Goal: Information Seeking & Learning: Learn about a topic

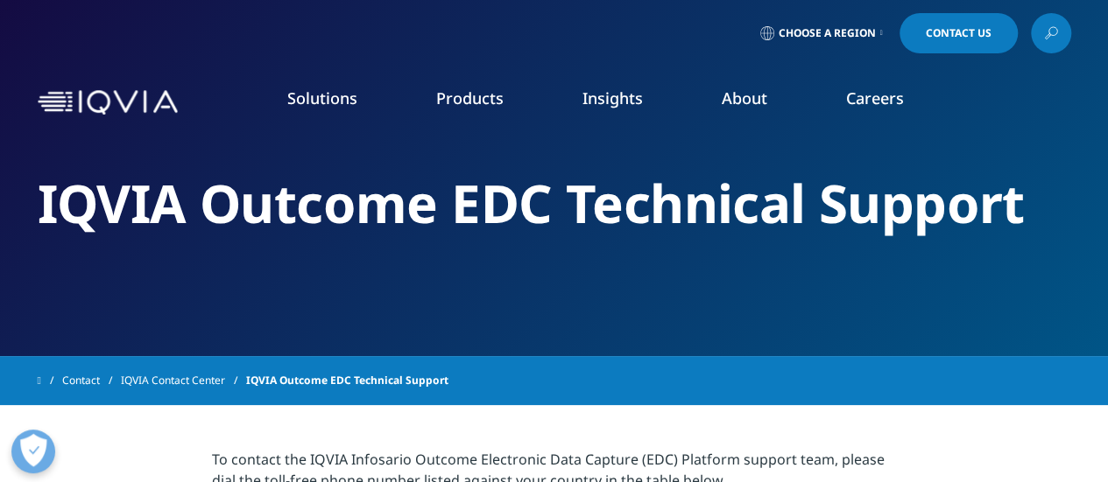
click at [606, 302] on link "Regulatory Compliance" at bounding box center [702, 305] width 253 height 19
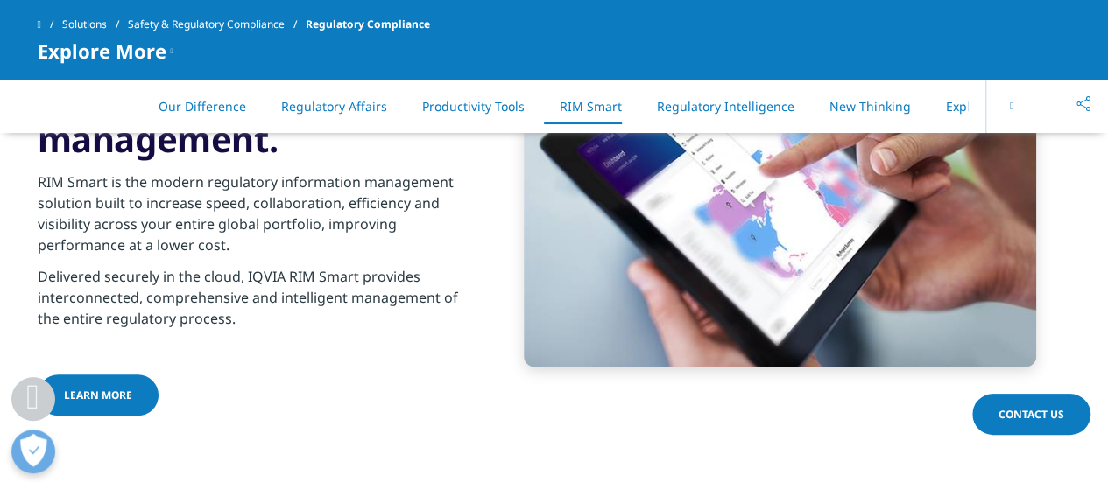
scroll to position [3857, 0]
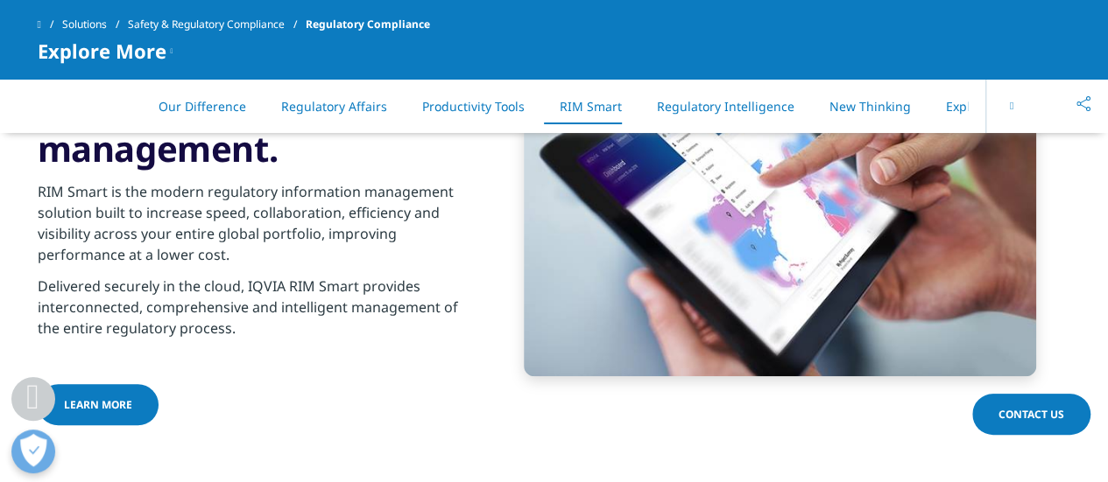
drag, startPoint x: 1112, startPoint y: 29, endPoint x: 1120, endPoint y: 283, distance: 254.0
click at [84, 397] on span "LEARN MORE" at bounding box center [98, 404] width 68 height 15
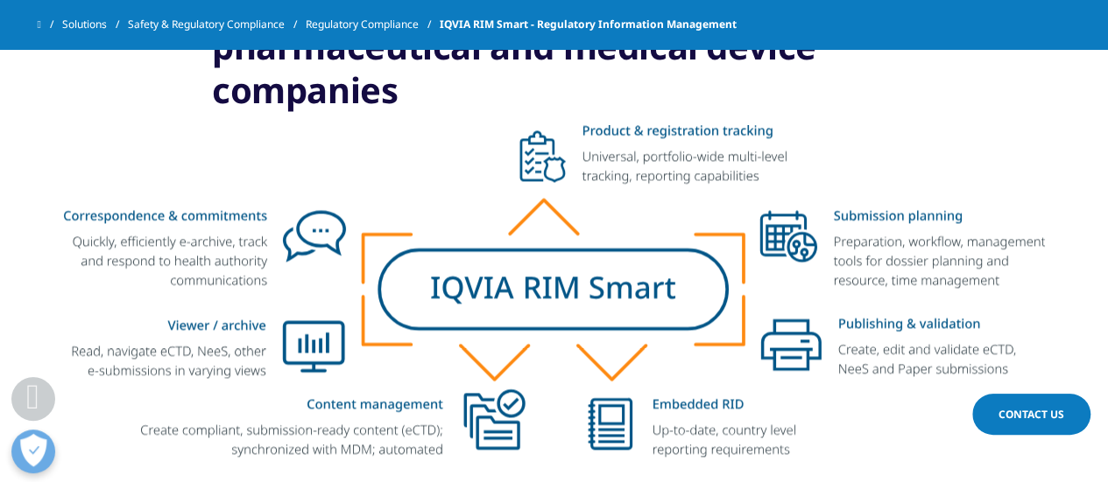
scroll to position [1199, 0]
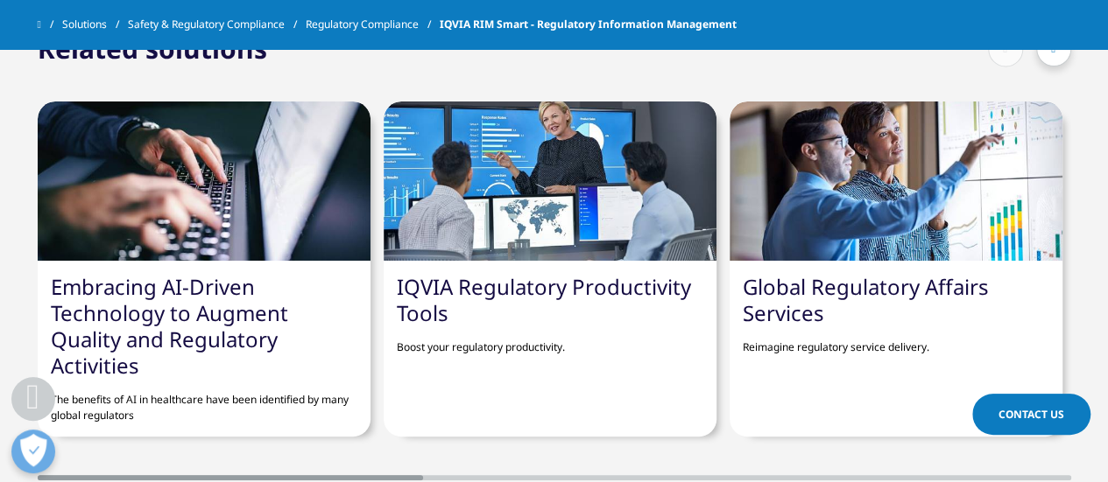
scroll to position [4728, 0]
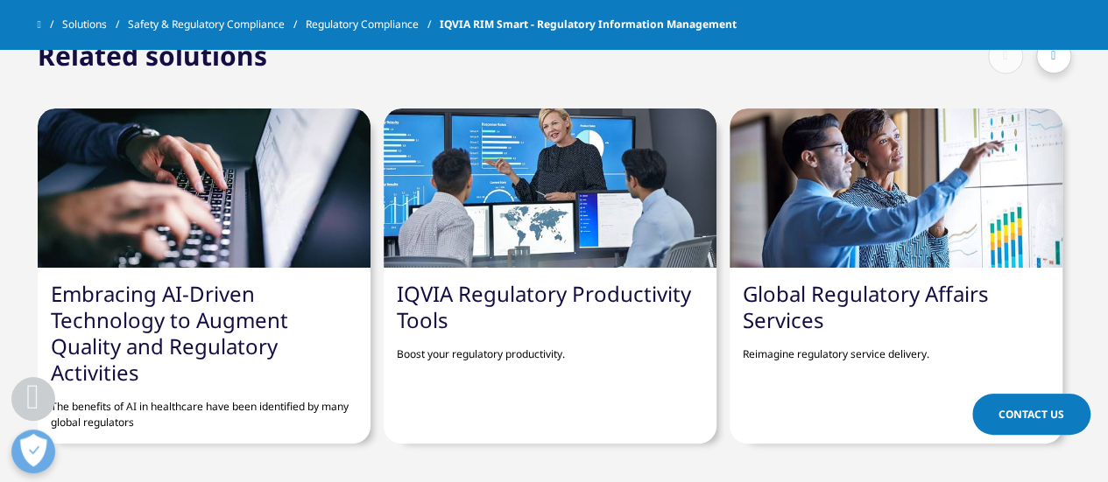
click at [116, 288] on link "Embracing AI-Driven Technology to Augment Quality and Regulatory Activities" at bounding box center [169, 333] width 237 height 108
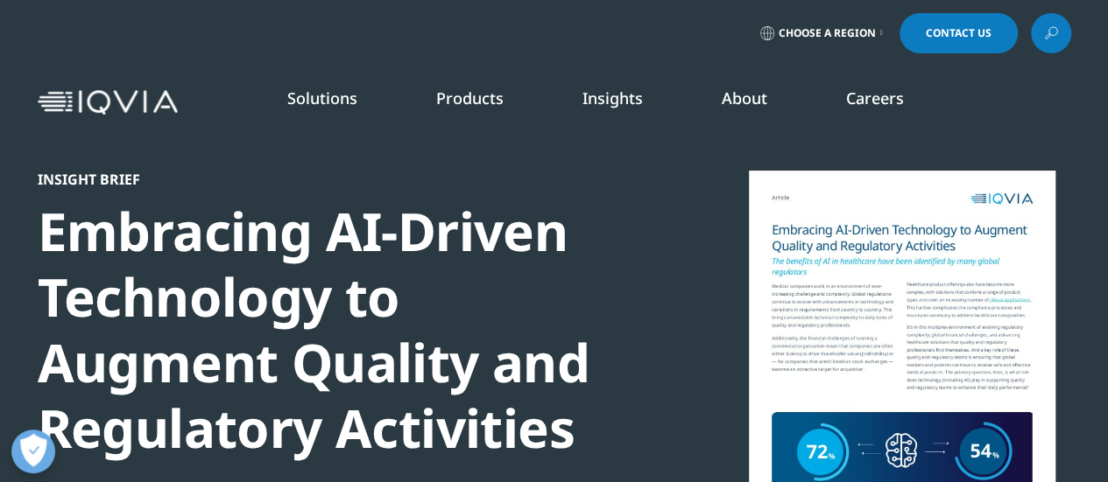
click at [609, 372] on link "Quality Compliance" at bounding box center [702, 370] width 253 height 19
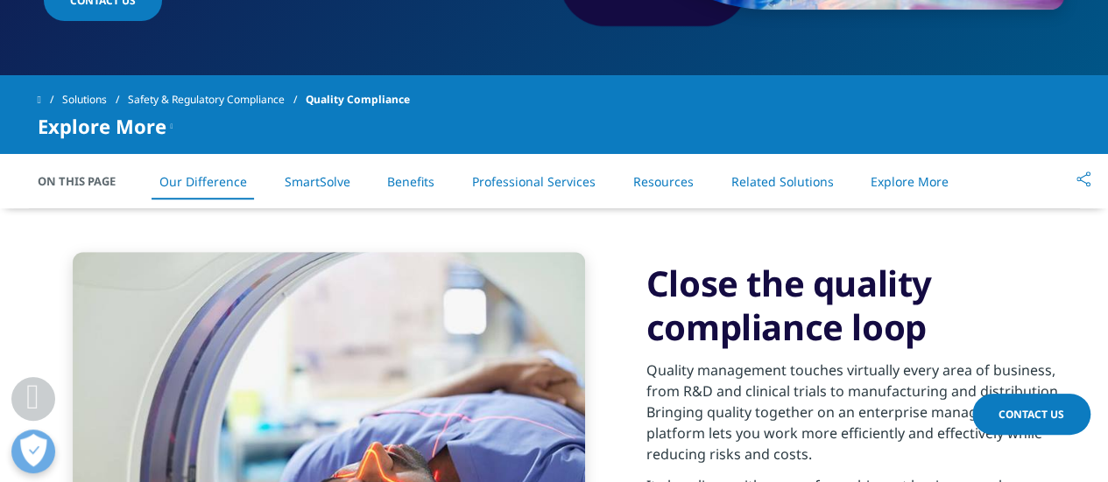
scroll to position [516, 0]
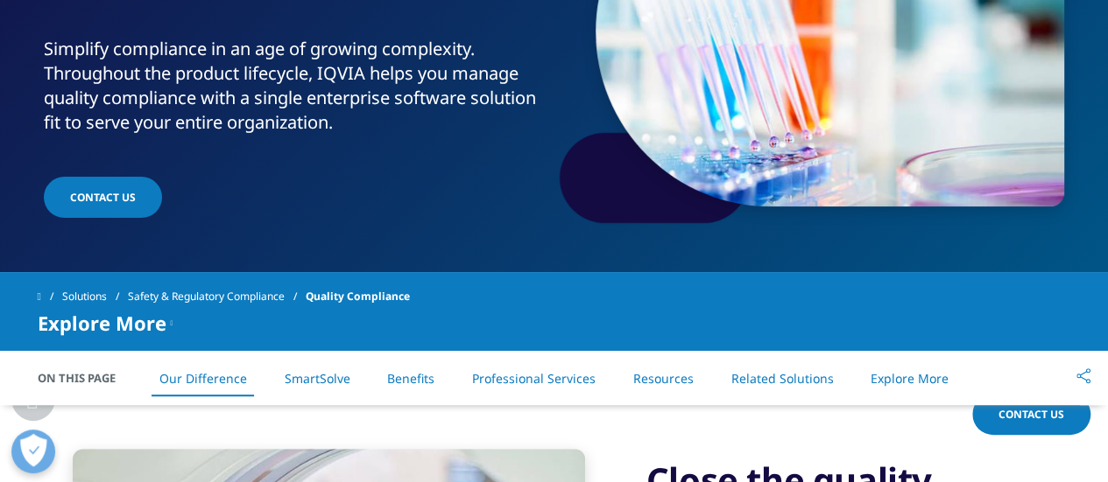
scroll to position [292, 0]
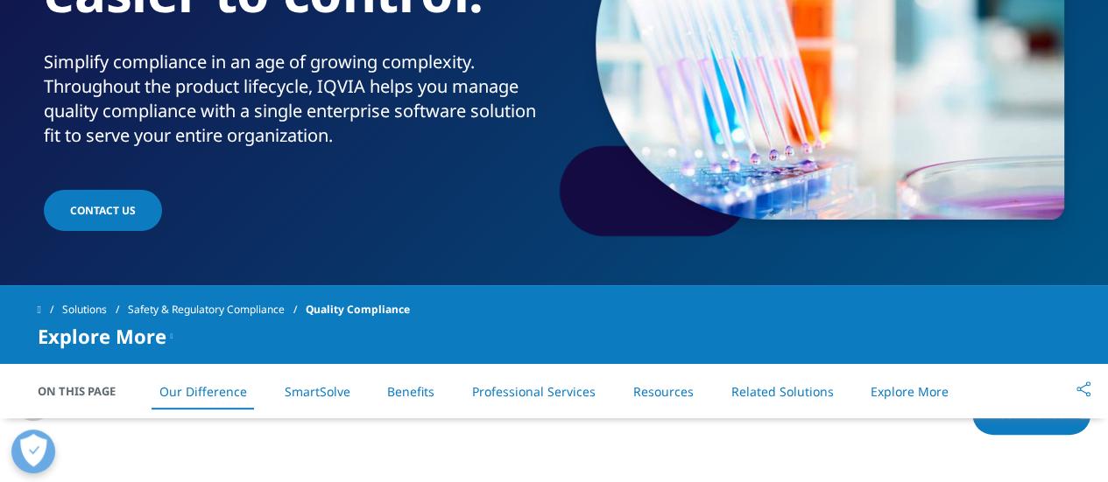
click at [419, 384] on link "Benefits" at bounding box center [410, 391] width 47 height 17
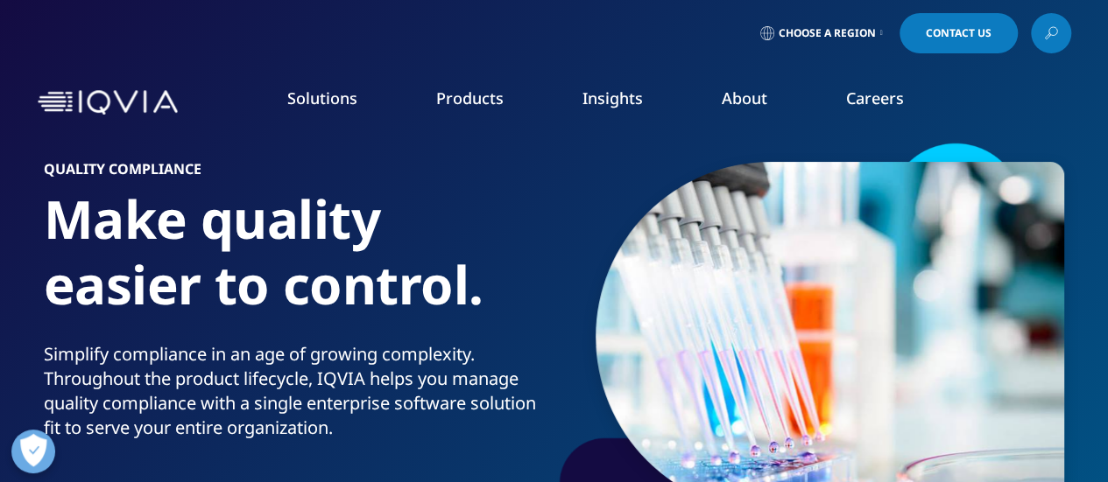
click at [142, 317] on link "Clinical Trial Payments" at bounding box center [161, 316] width 253 height 19
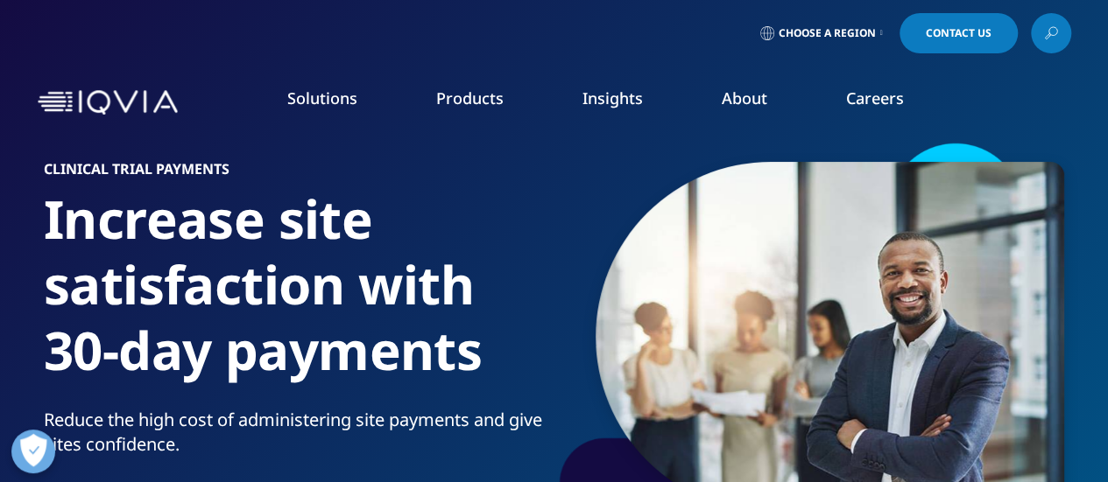
click at [469, 91] on link "Products" at bounding box center [469, 98] width 67 height 21
click at [119, 352] on link "Investigator Site Portal" at bounding box center [161, 349] width 253 height 19
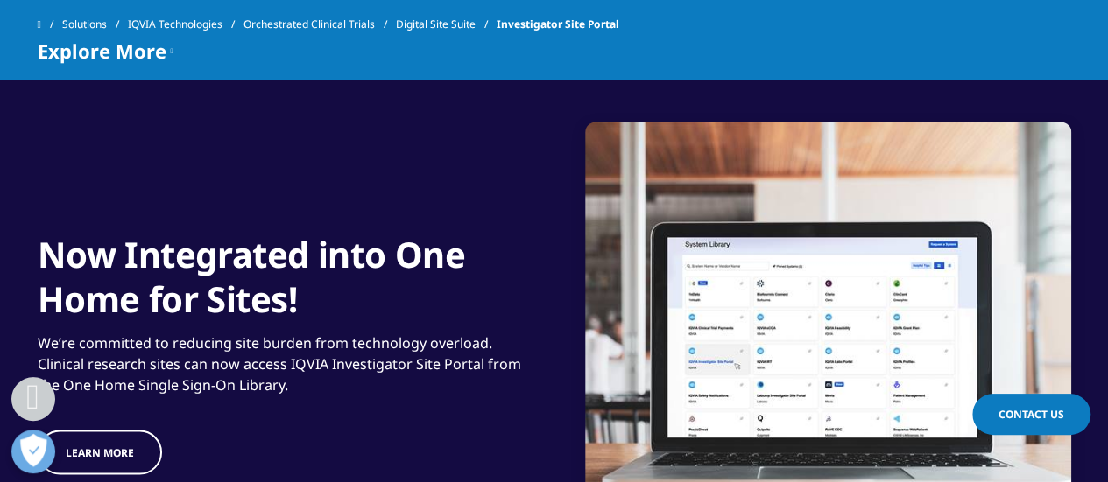
scroll to position [1364, 0]
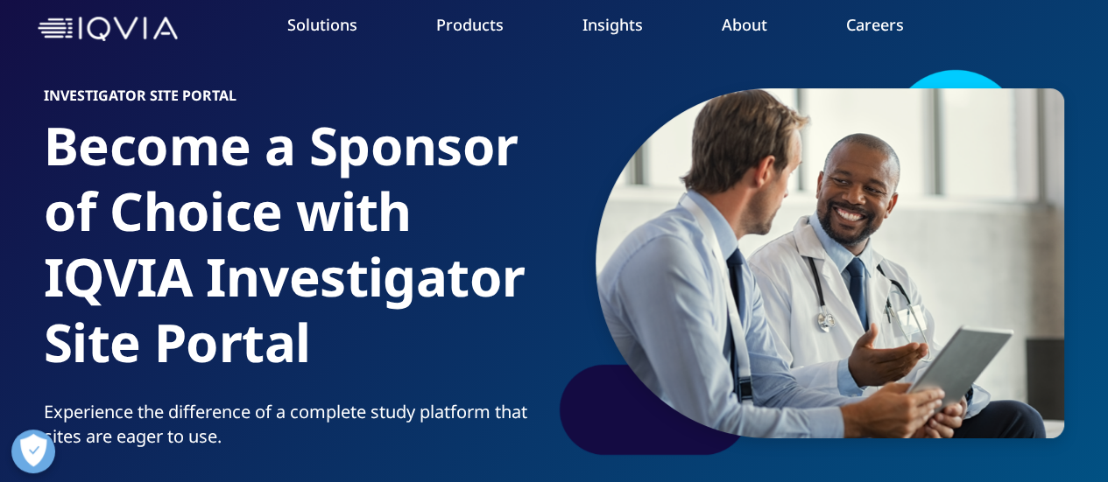
drag, startPoint x: 1120, startPoint y: 31, endPoint x: 1103, endPoint y: 32, distance: 16.7
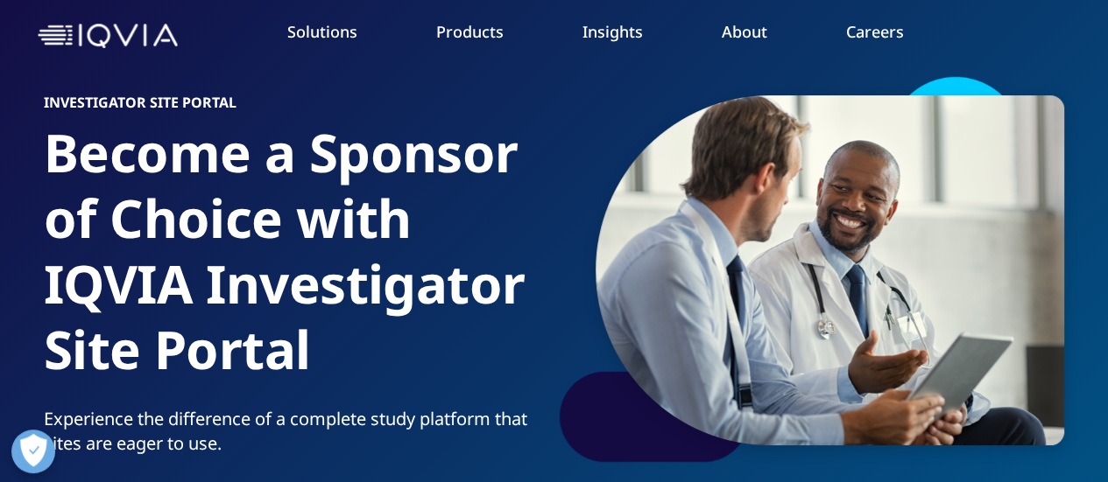
click at [121, 222] on link "Research & Development" at bounding box center [120, 217] width 152 height 18
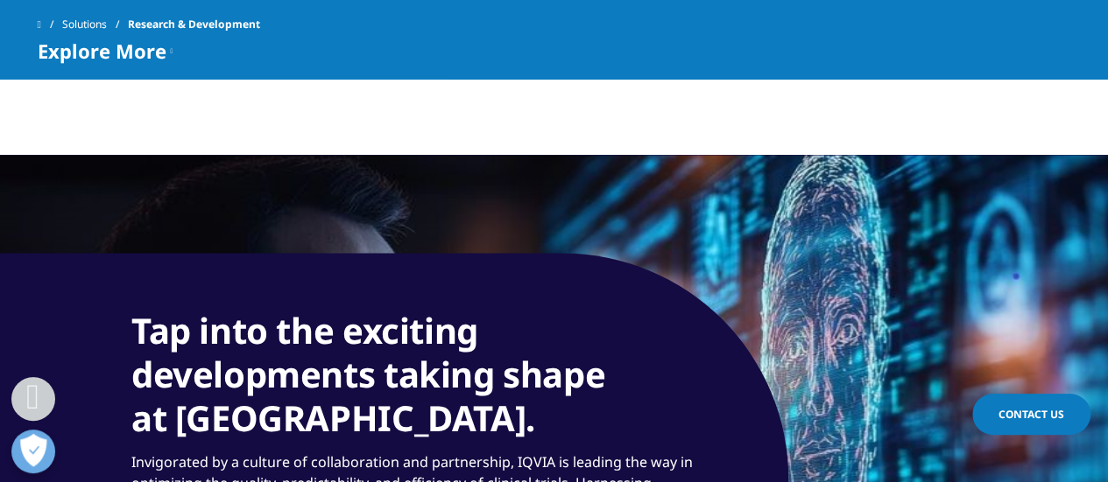
scroll to position [1558, 0]
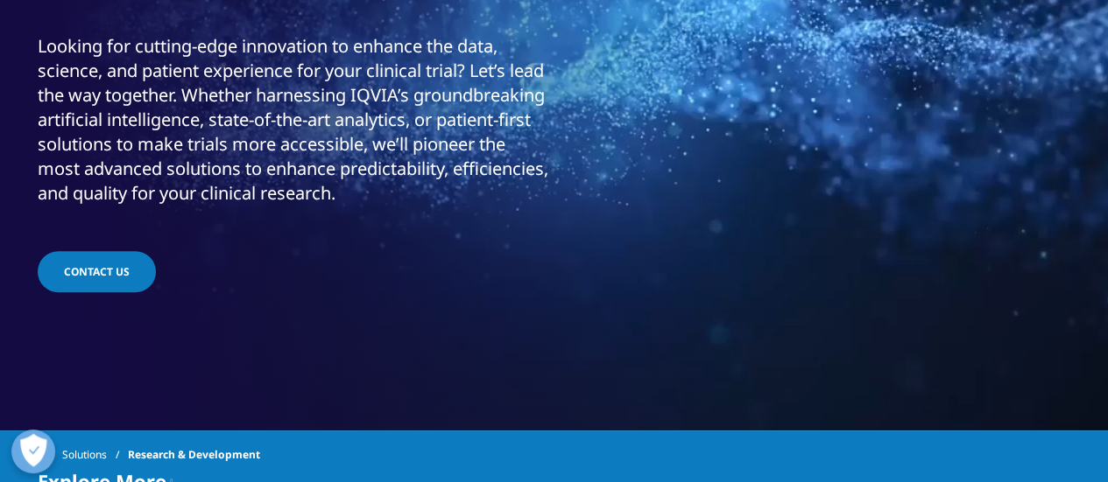
scroll to position [0, 0]
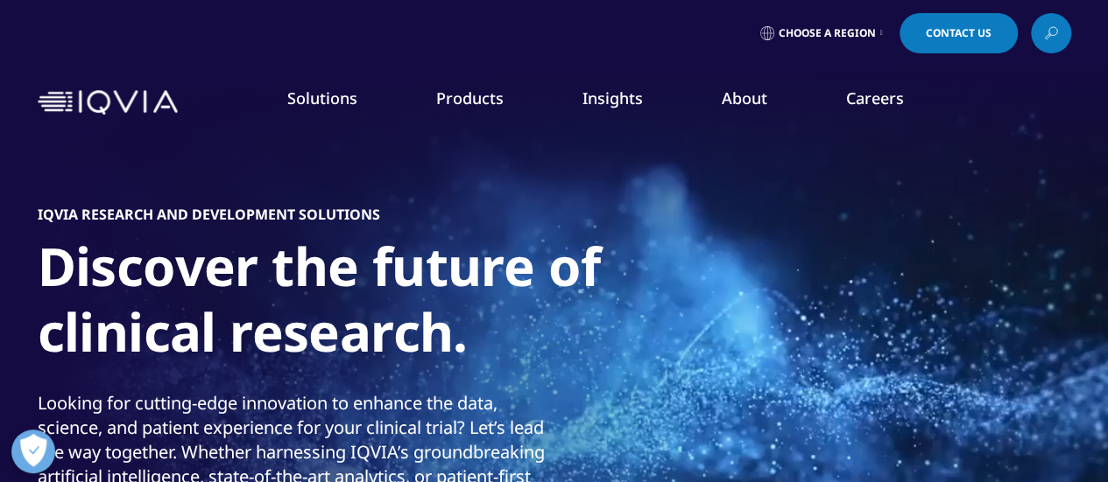
click at [434, 210] on link "Information Management" at bounding box center [432, 219] width 253 height 19
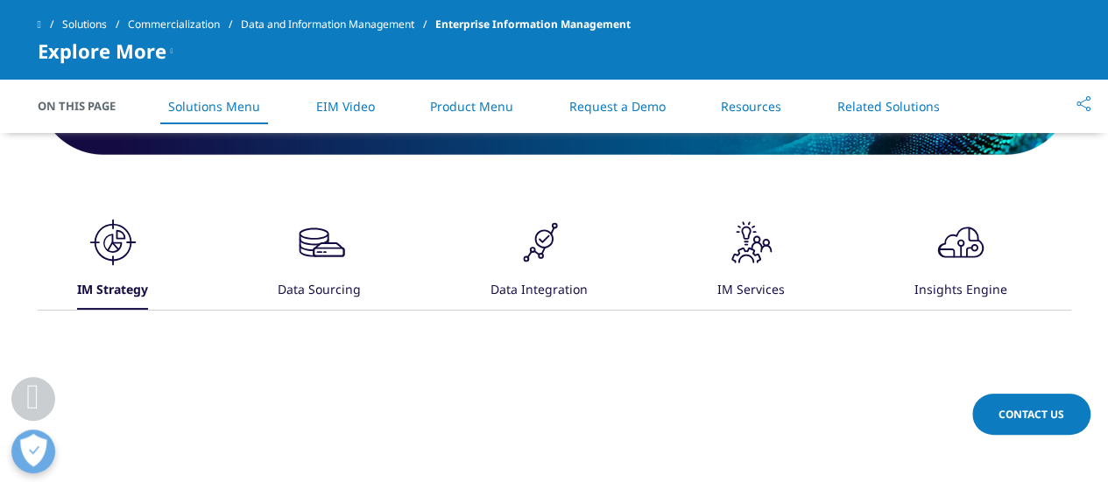
scroll to position [834, 0]
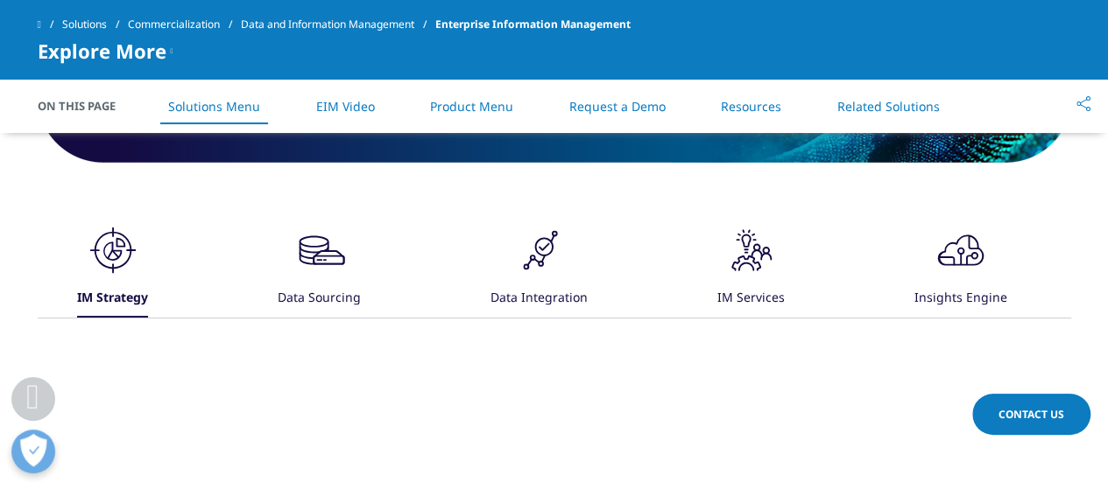
click at [139, 253] on icon ".cls-1{fill:#231f20;}" at bounding box center [113, 250] width 53 height 53
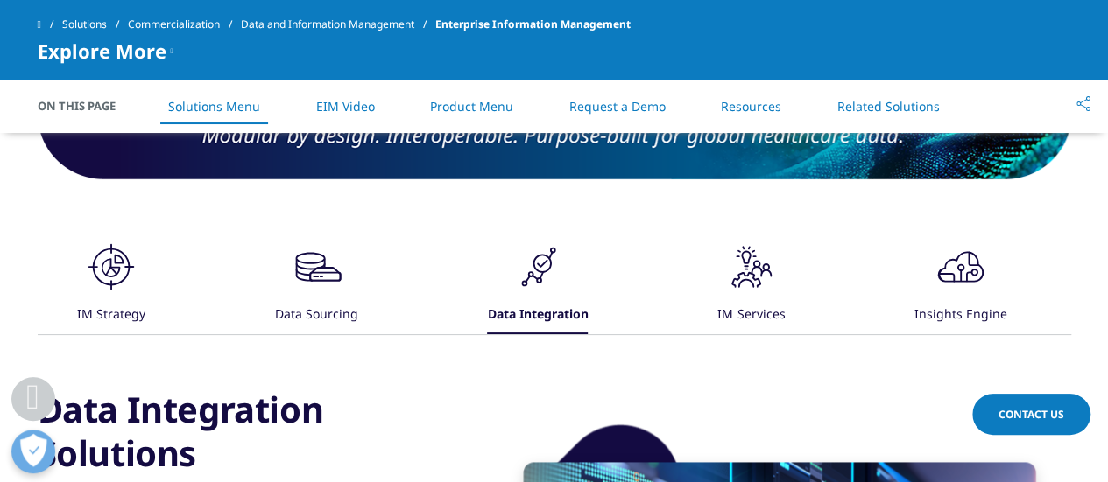
scroll to position [810, 0]
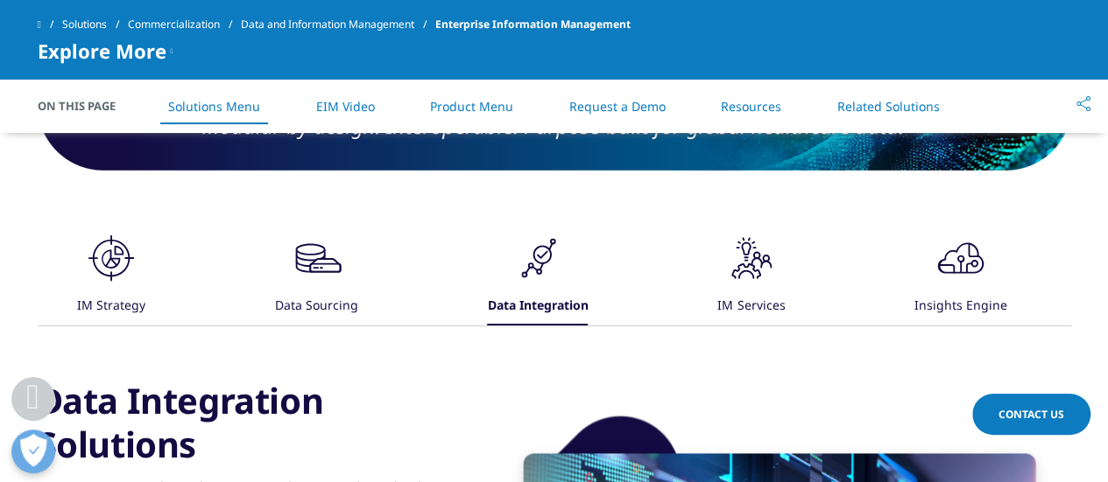
click at [743, 265] on icon at bounding box center [746, 272] width 30 height 16
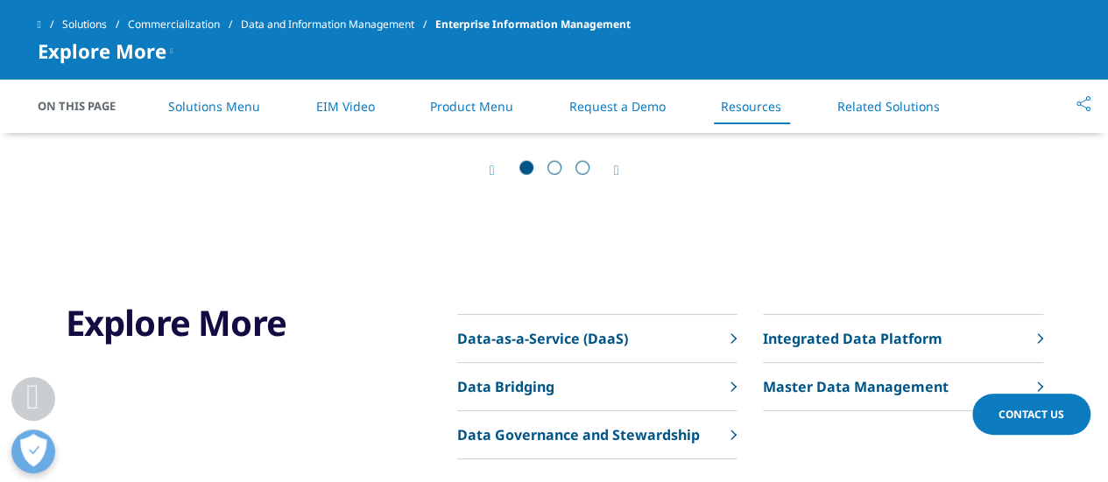
scroll to position [5554, 0]
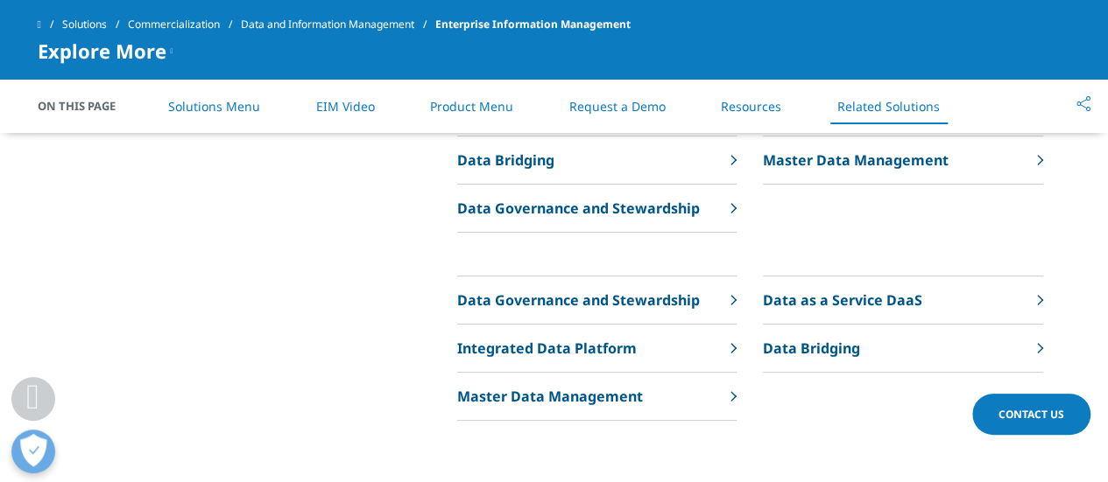
click at [581, 392] on p "Master Data Management" at bounding box center [550, 396] width 186 height 21
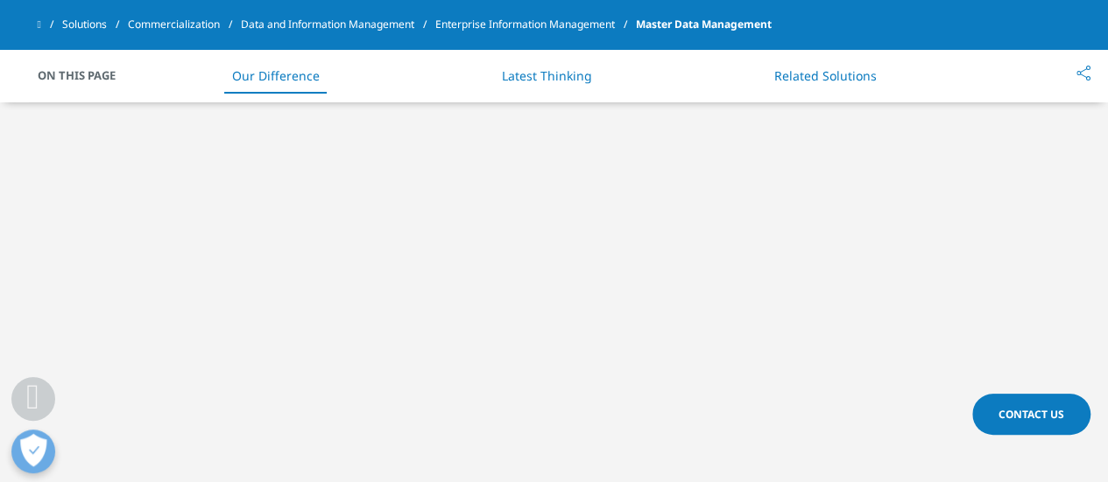
scroll to position [1057, 0]
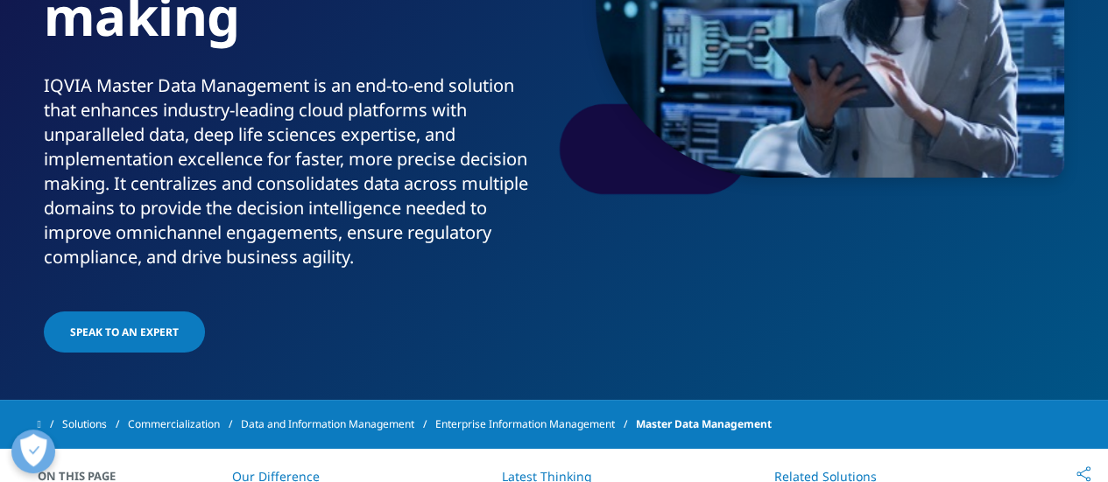
scroll to position [0, 0]
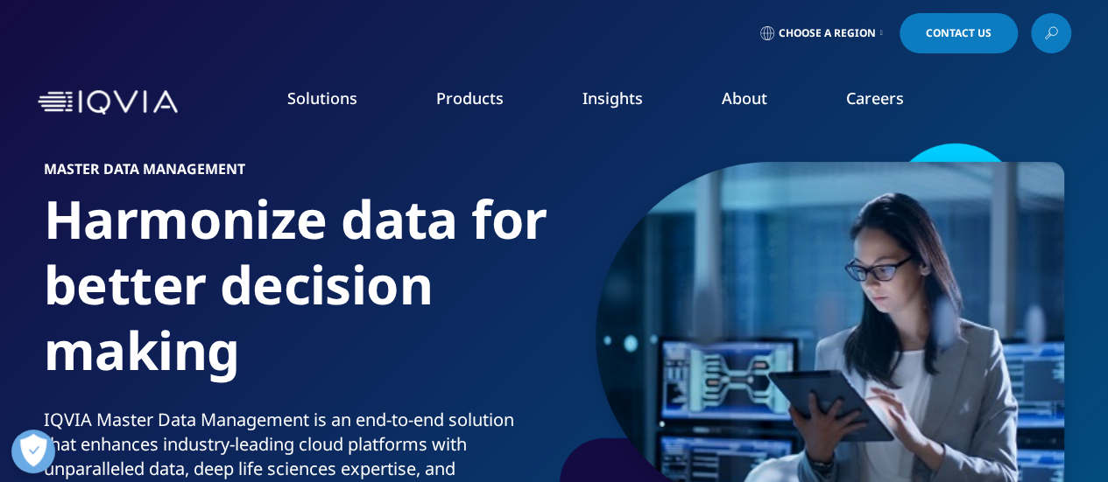
click at [463, 107] on link "Products" at bounding box center [469, 98] width 67 height 21
click at [426, 280] on link "Pricing & Market Access" at bounding box center [432, 284] width 253 height 19
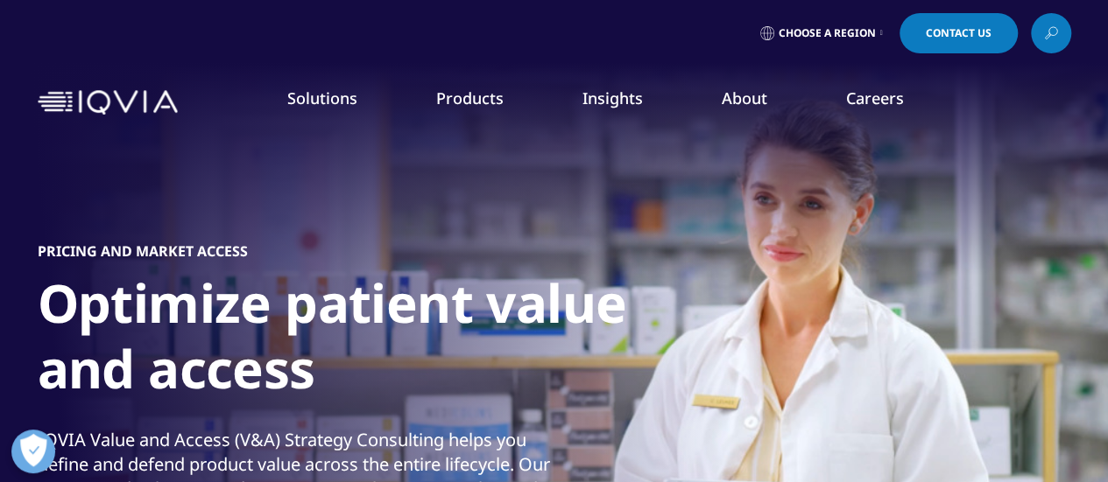
drag, startPoint x: 0, startPoint y: 0, endPoint x: 1103, endPoint y: 4, distance: 1103.2
click at [483, 90] on link "Products" at bounding box center [469, 98] width 67 height 21
click at [389, 379] on link "Patient Insights for HCP Engagement​" at bounding box center [432, 381] width 253 height 19
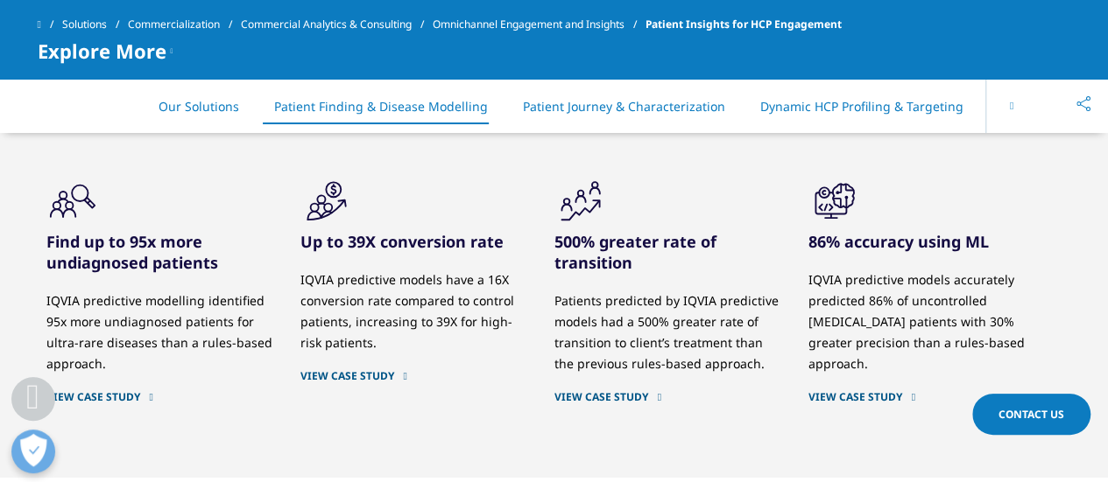
scroll to position [2247, 0]
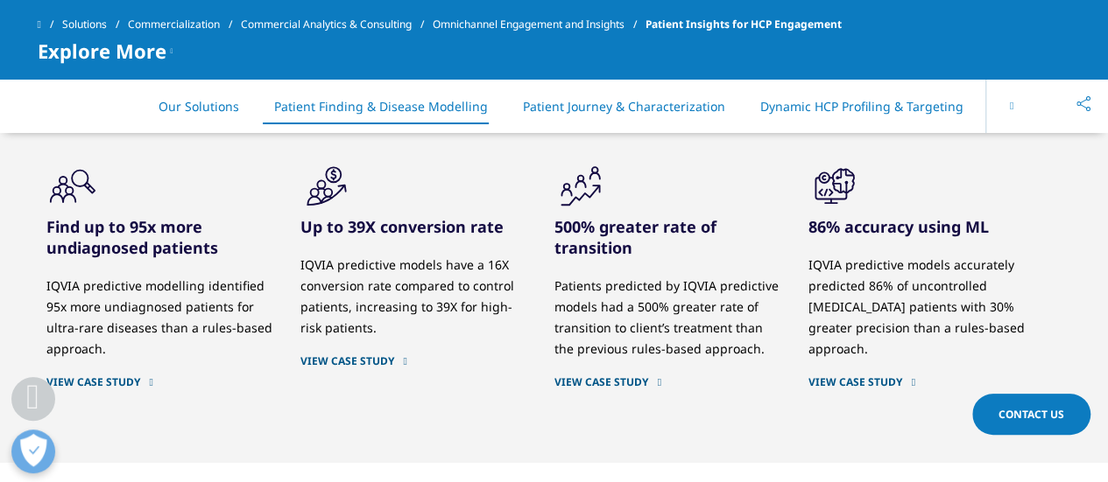
drag, startPoint x: 1113, startPoint y: 23, endPoint x: 1115, endPoint y: 113, distance: 90.2
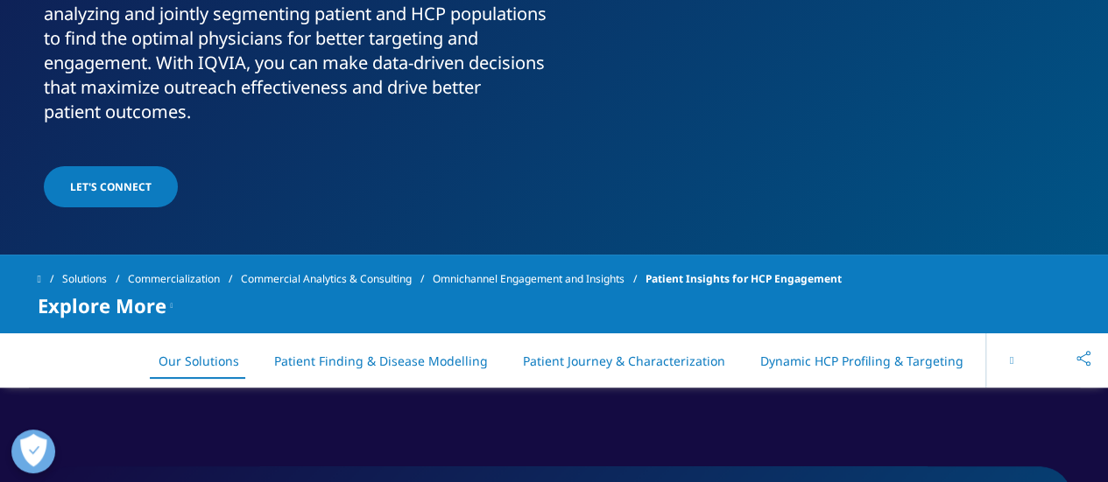
scroll to position [0, 0]
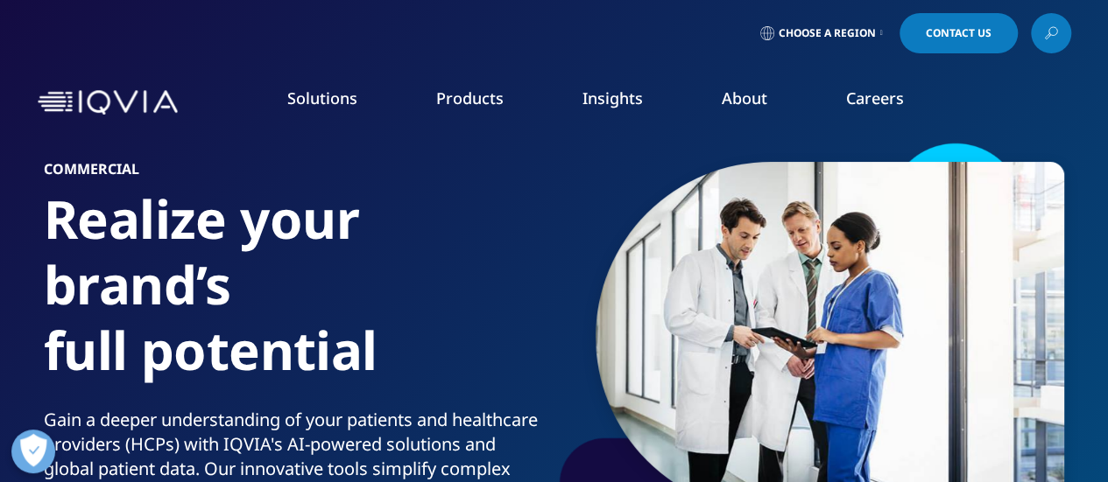
click at [853, 37] on span "Choose a Region" at bounding box center [826, 33] width 97 height 14
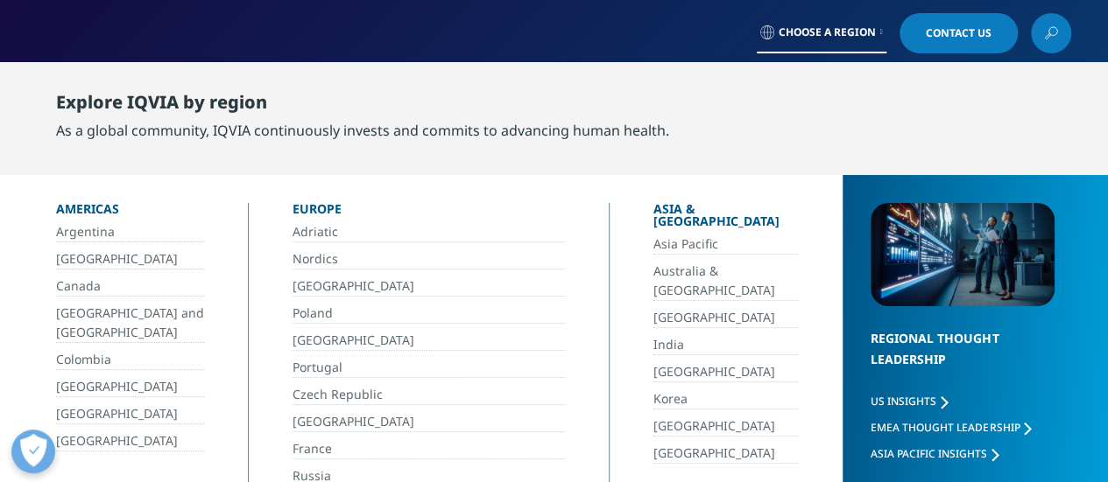
click at [667, 235] on link "Asia Pacific" at bounding box center [726, 245] width 146 height 20
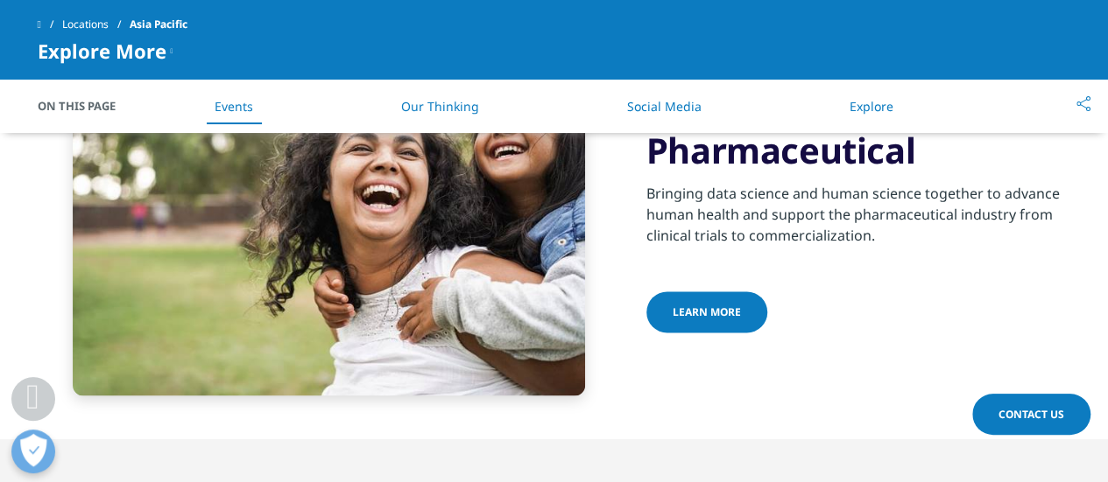
scroll to position [1083, 0]
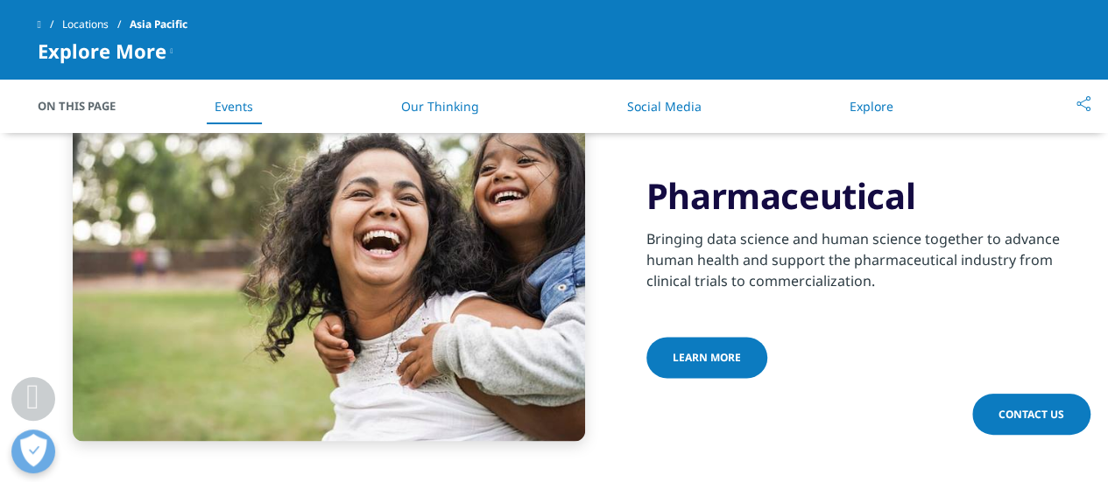
click at [716, 348] on link "Learn more" at bounding box center [706, 357] width 121 height 41
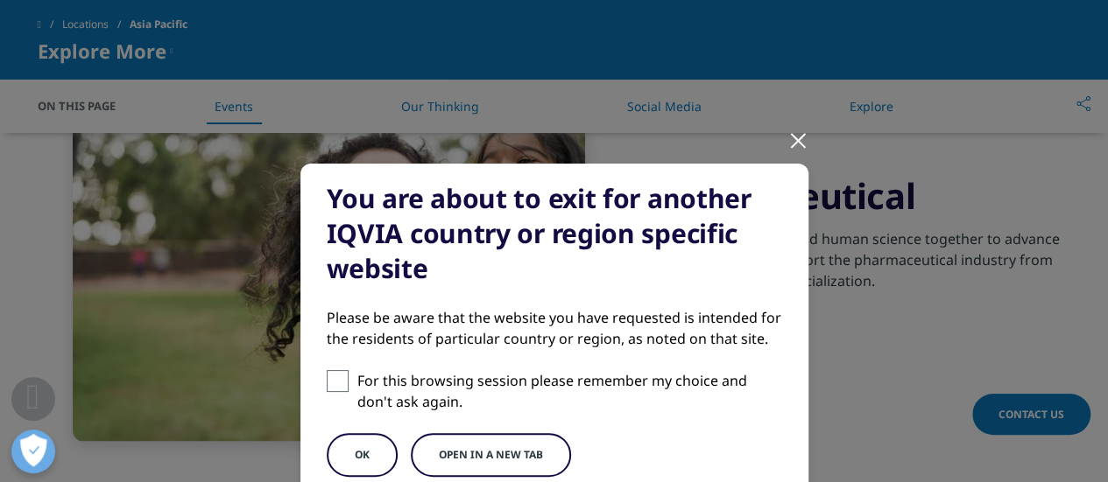
click at [788, 145] on div at bounding box center [798, 140] width 20 height 48
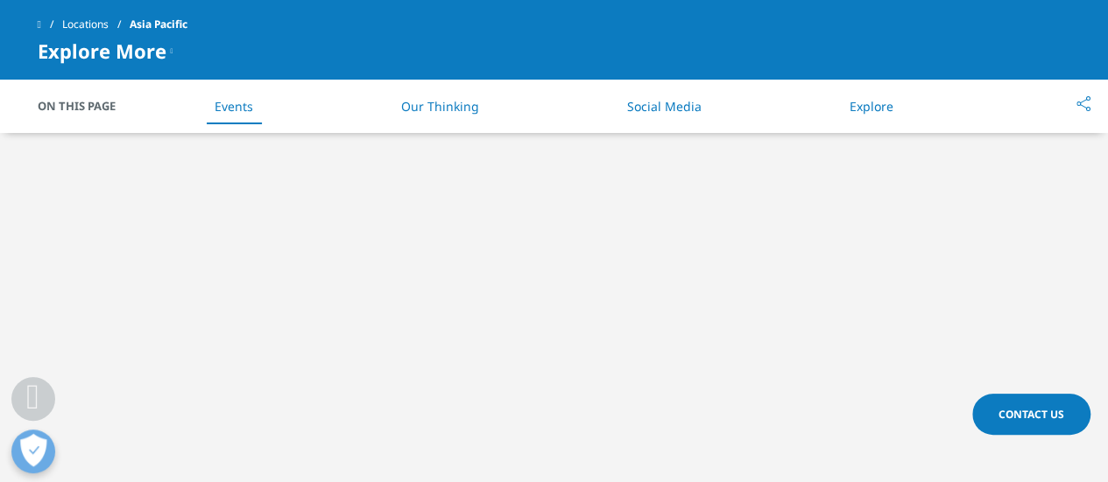
scroll to position [1637, 0]
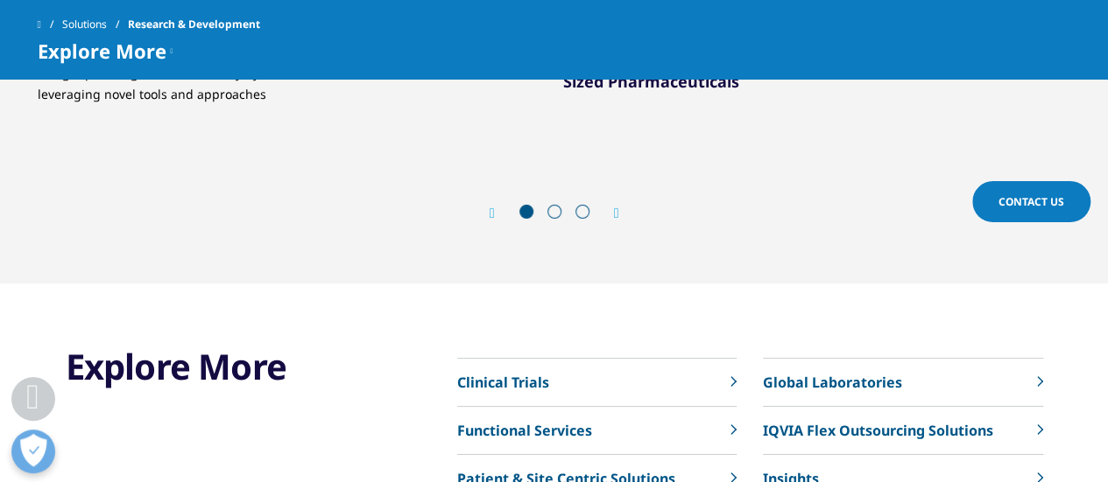
scroll to position [6467, 0]
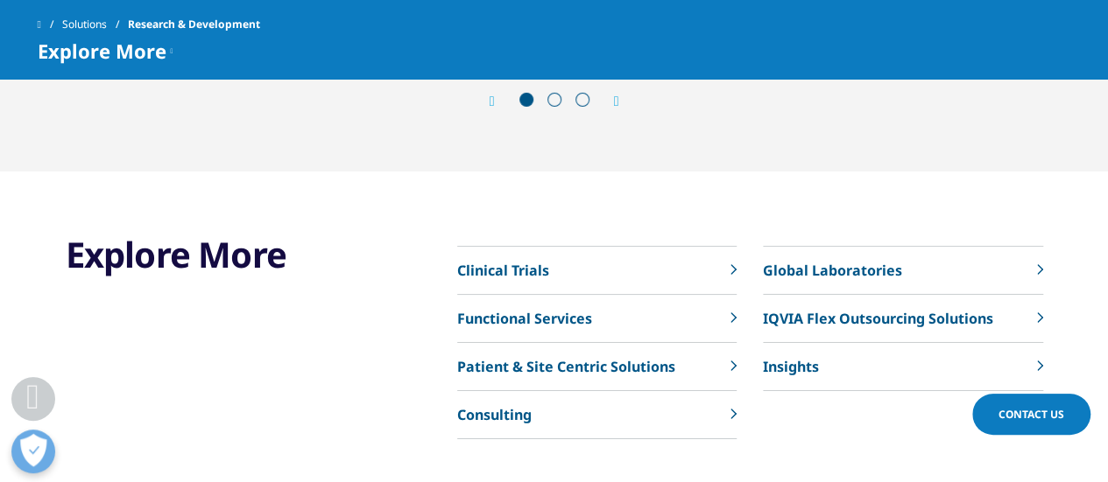
scroll to position [6166, 0]
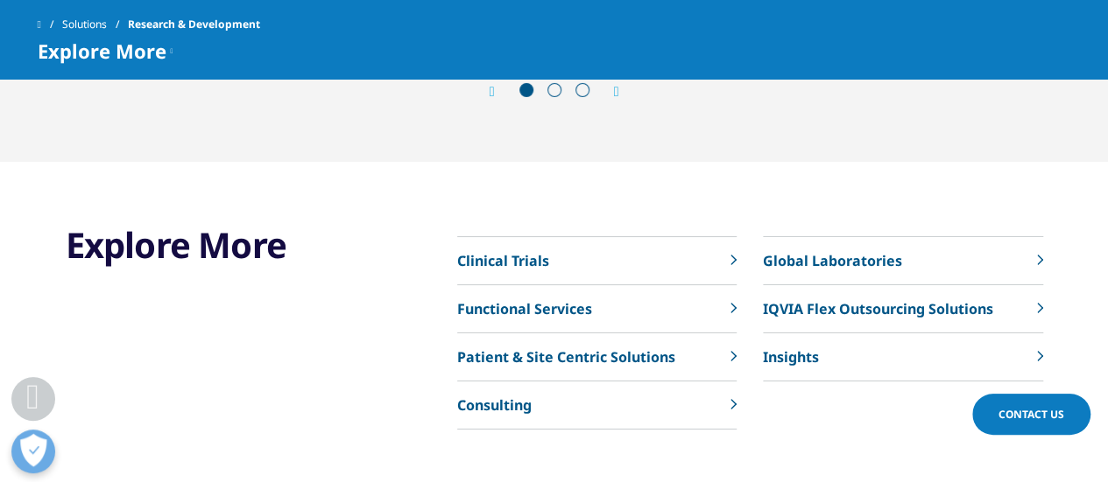
click at [714, 238] on link "Clinical Trials" at bounding box center [596, 261] width 279 height 48
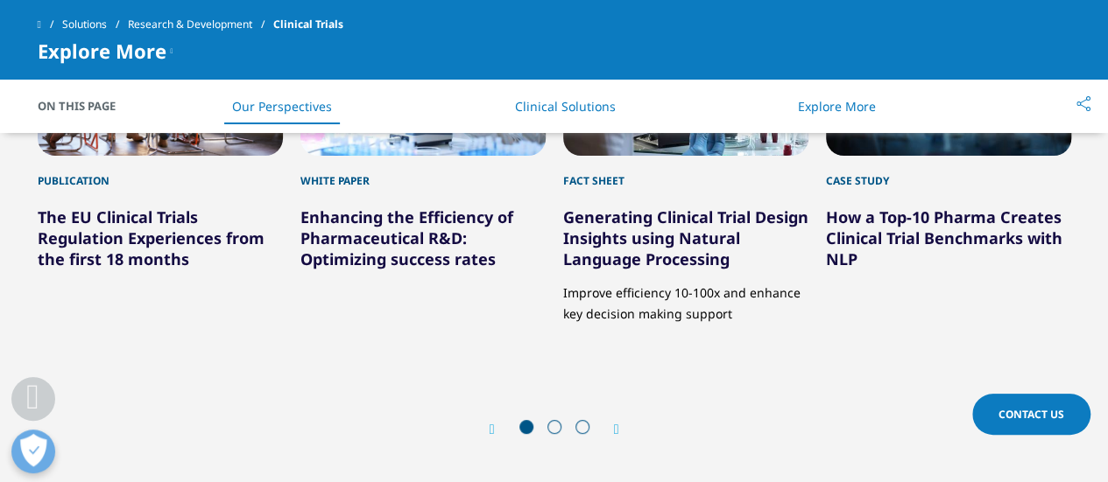
scroll to position [3331, 0]
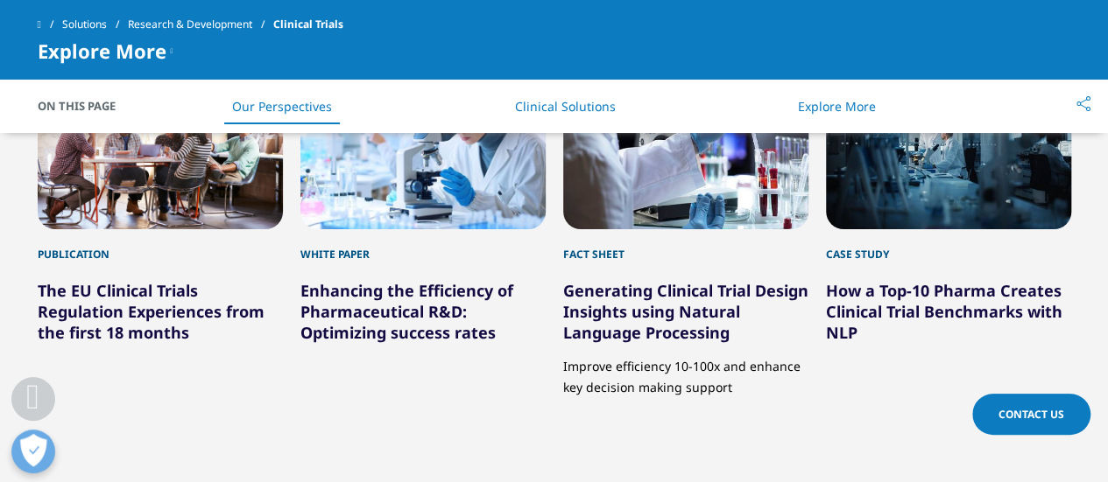
drag, startPoint x: 1116, startPoint y: 34, endPoint x: 1105, endPoint y: 325, distance: 290.9
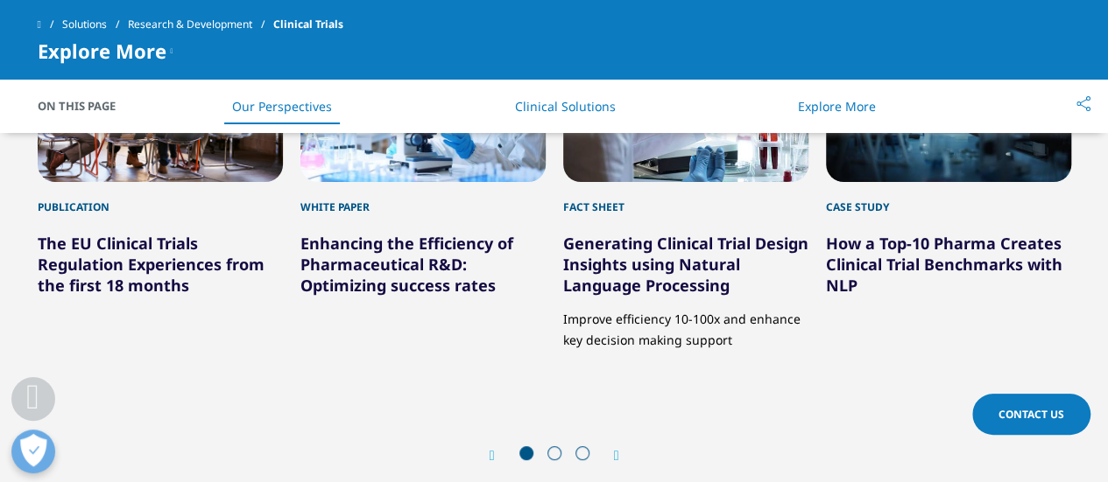
scroll to position [0, 0]
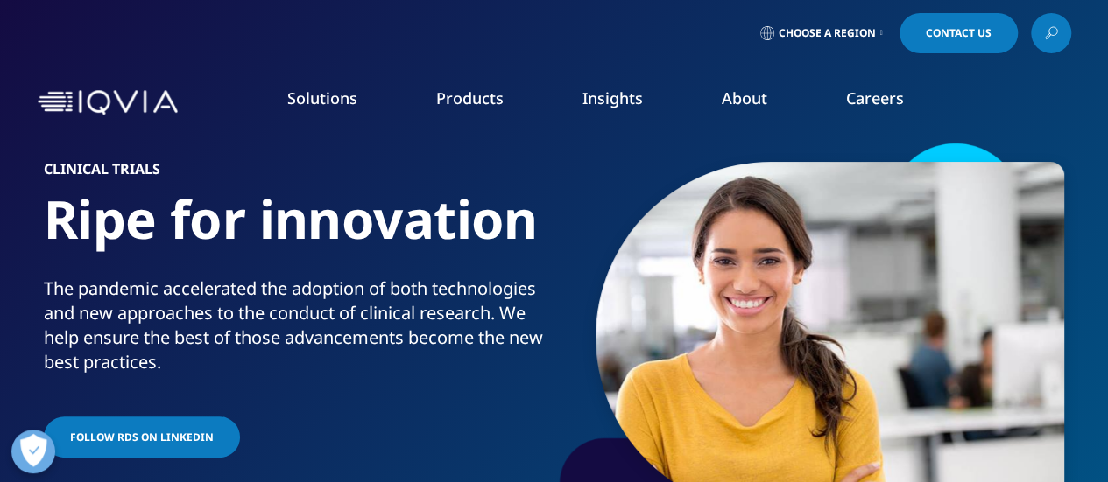
click at [410, 222] on link "Information Management" at bounding box center [432, 219] width 253 height 19
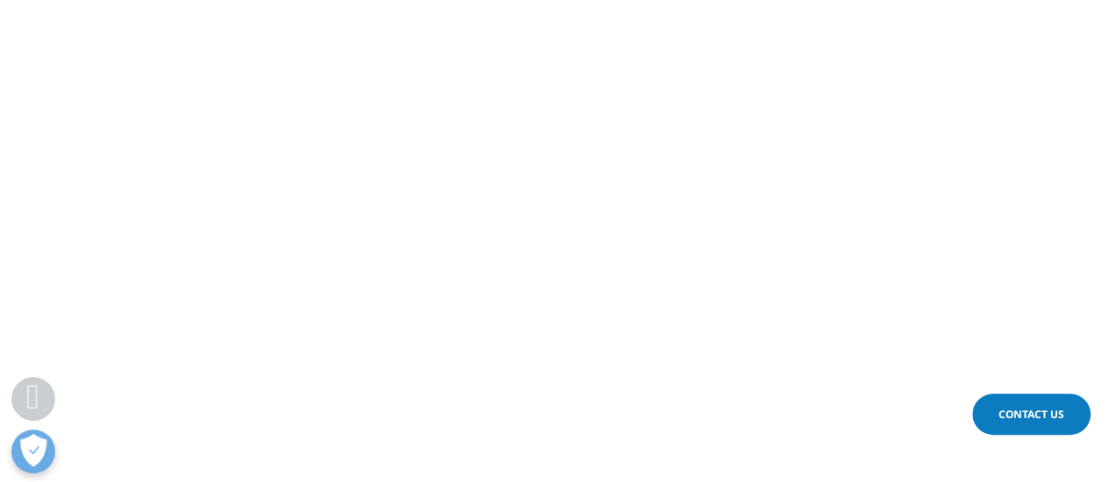
scroll to position [604, 0]
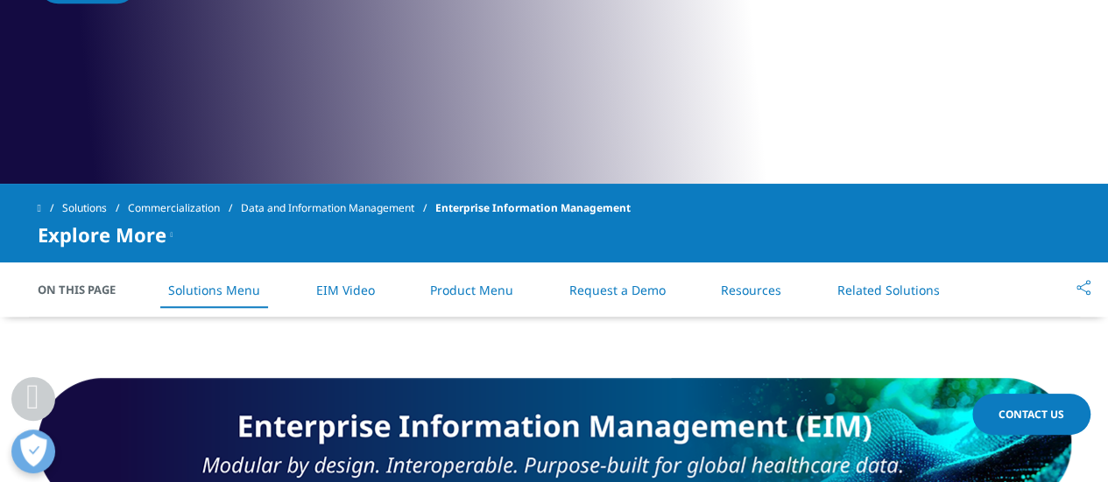
click at [475, 295] on link "Product Menu" at bounding box center [471, 290] width 83 height 17
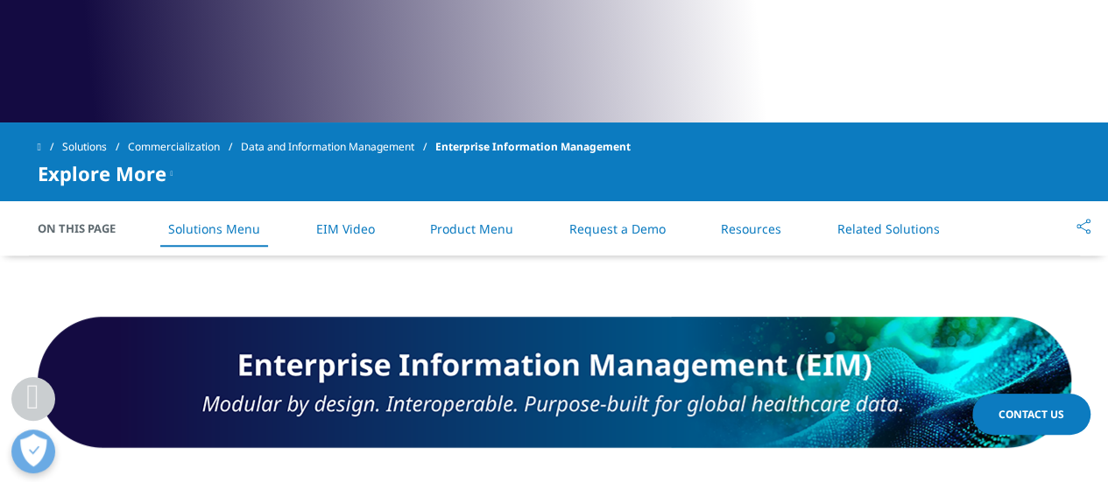
scroll to position [977, 0]
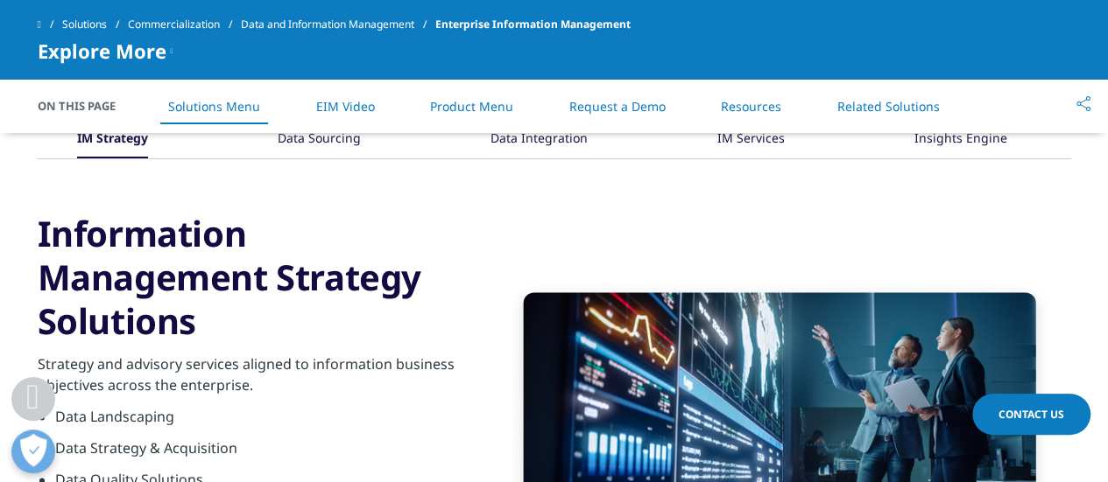
click at [609, 111] on link "Request a Demo" at bounding box center [617, 106] width 96 height 17
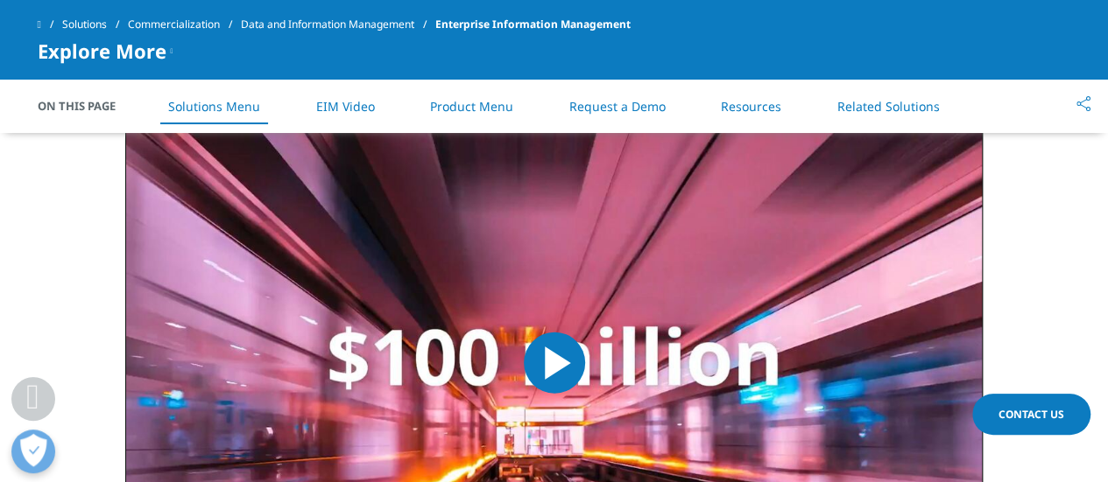
scroll to position [1183, 0]
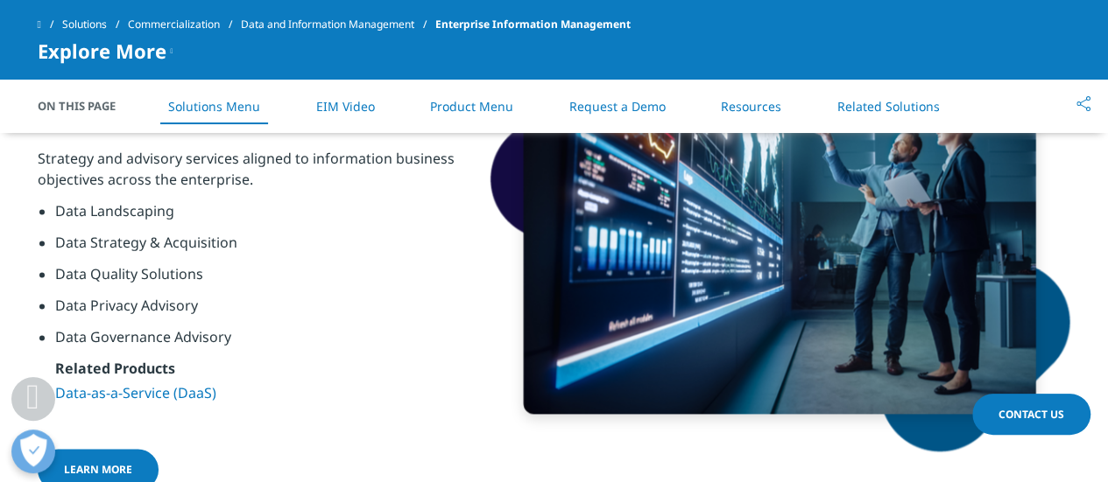
click at [758, 108] on link "Resources" at bounding box center [751, 106] width 60 height 17
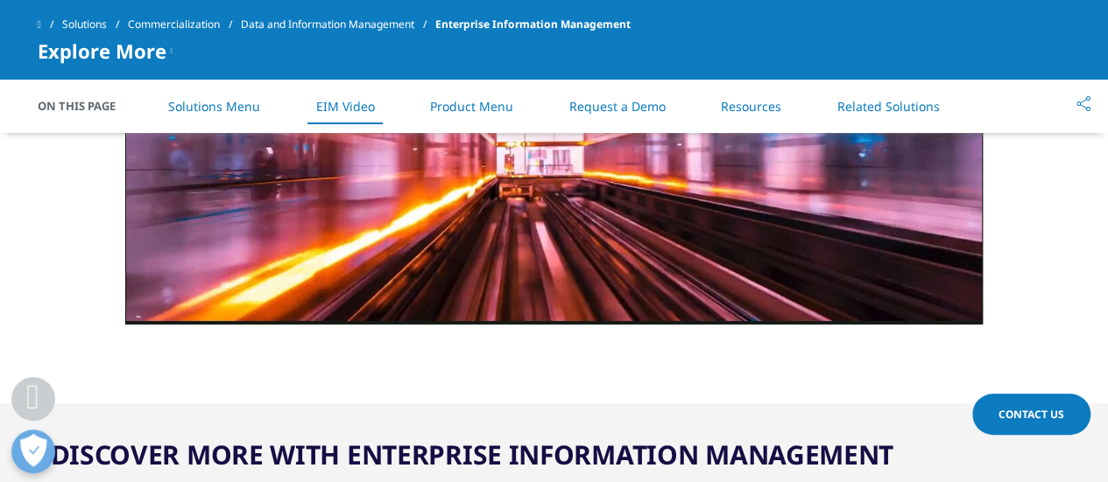
scroll to position [2049, 0]
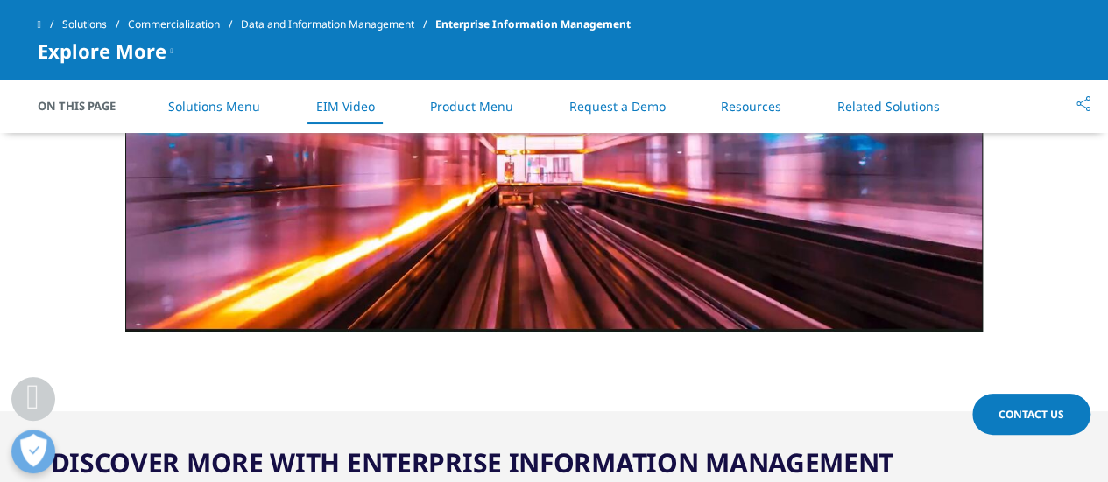
click at [867, 100] on link "Related Solutions" at bounding box center [888, 106] width 102 height 17
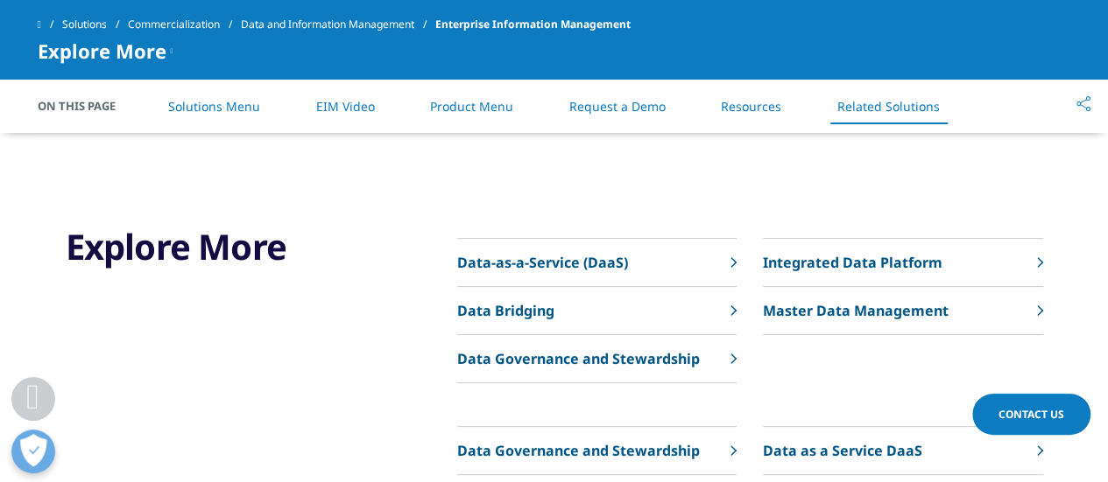
scroll to position [5476, 0]
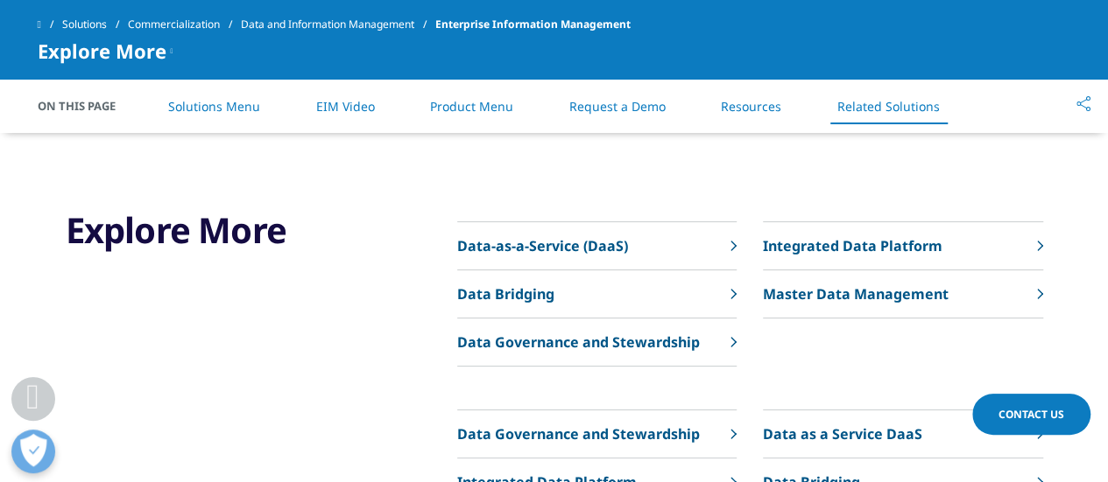
click at [566, 239] on p "Data-as-a-Service (DaaS)" at bounding box center [542, 246] width 171 height 21
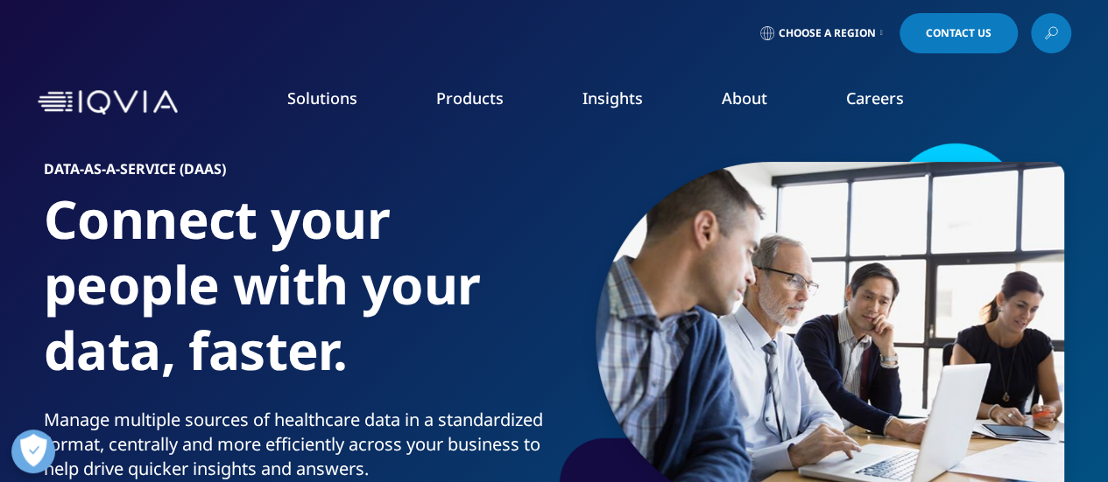
drag, startPoint x: 1120, startPoint y: 33, endPoint x: 1073, endPoint y: -106, distance: 146.7
